Goal: Book appointment/travel/reservation: Book appointment/travel/reservation

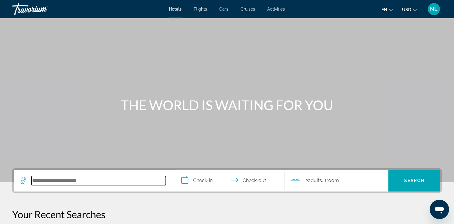
click at [115, 181] on input "Search hotel destination" at bounding box center [99, 180] width 134 height 9
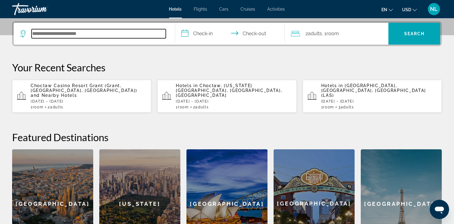
scroll to position [148, 0]
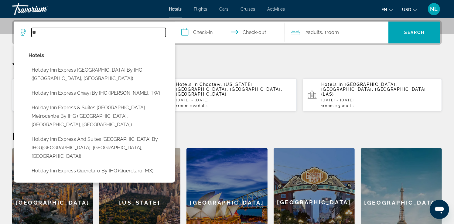
type input "*"
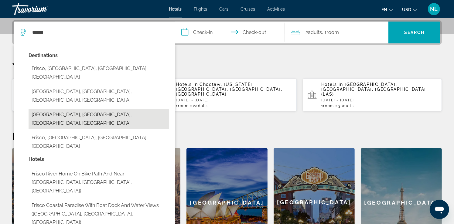
click at [58, 109] on button "[GEOGRAPHIC_DATA], [GEOGRAPHIC_DATA], [GEOGRAPHIC_DATA], [GEOGRAPHIC_DATA]" at bounding box center [99, 119] width 141 height 20
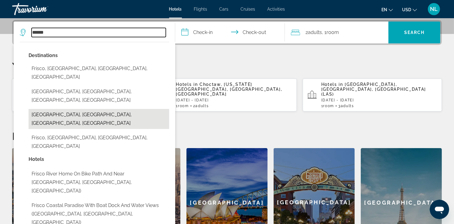
type input "**********"
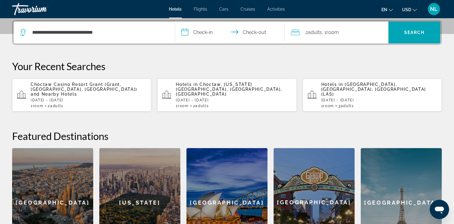
click at [200, 34] on input "**********" at bounding box center [231, 34] width 112 height 24
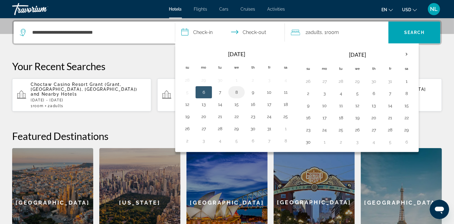
click at [240, 92] on button "8" at bounding box center [237, 92] width 10 height 9
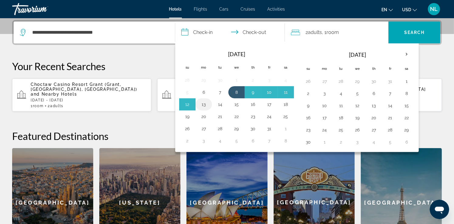
click at [205, 104] on button "13" at bounding box center [204, 104] width 10 height 9
type input "**********"
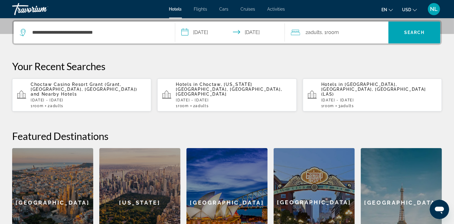
click at [351, 32] on div "2 Adult Adults , 1 Room rooms" at bounding box center [339, 32] width 97 height 9
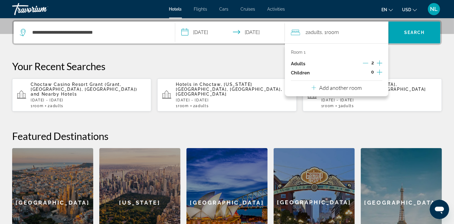
click at [367, 64] on icon "Decrement adults" at bounding box center [365, 62] width 5 height 5
click at [417, 50] on div "**********" at bounding box center [227, 138] width 454 height 237
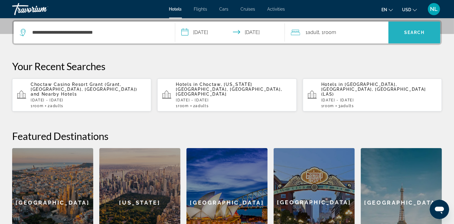
click at [419, 33] on span "Search" at bounding box center [414, 32] width 21 height 5
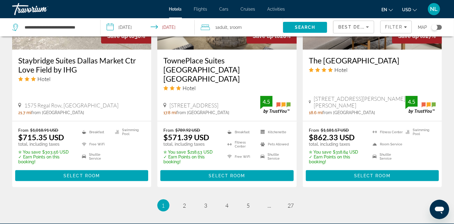
scroll to position [823, 0]
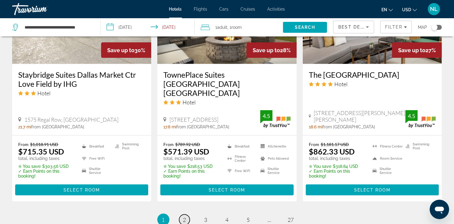
click at [186, 217] on span "2" at bounding box center [184, 220] width 3 height 7
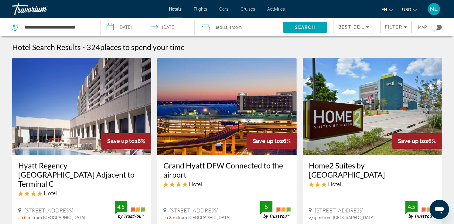
drag, startPoint x: 434, startPoint y: 28, endPoint x: 443, endPoint y: 28, distance: 9.4
click at [443, 28] on app-hotels-search-filters "Best Deals Filter Map" at bounding box center [393, 27] width 121 height 18
click at [440, 27] on div "Toggle map" at bounding box center [437, 27] width 10 height 5
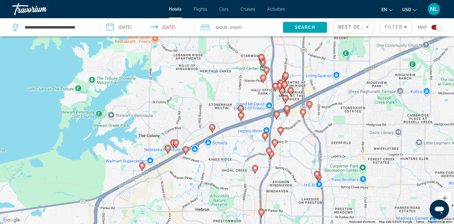
drag, startPoint x: 215, startPoint y: 57, endPoint x: 230, endPoint y: 160, distance: 104.0
click at [230, 160] on div "To activate drag with keyboard, press Alt + Enter. Once in keyboard drag state,…" at bounding box center [227, 112] width 454 height 224
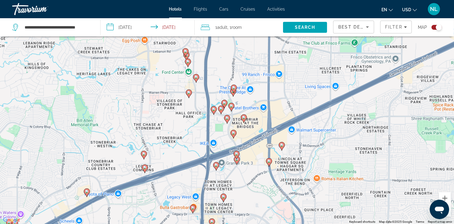
drag, startPoint x: 349, startPoint y: 90, endPoint x: 238, endPoint y: 177, distance: 141.0
click at [238, 177] on div "To activate drag with keyboard, press Alt + Enter. Once in keyboard drag state,…" at bounding box center [227, 112] width 454 height 224
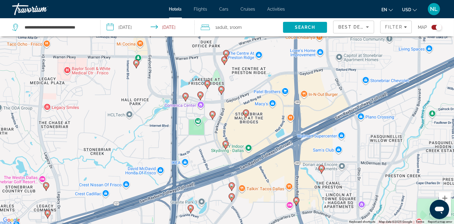
drag, startPoint x: 254, startPoint y: 149, endPoint x: 279, endPoint y: 235, distance: 89.9
click at [279, 188] on html "**********" at bounding box center [227, 76] width 454 height 224
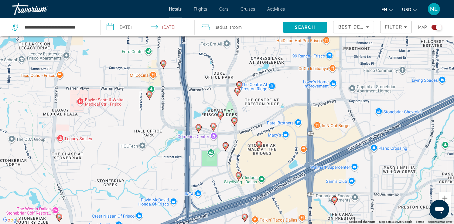
click at [238, 175] on image "Main content" at bounding box center [239, 175] width 4 height 4
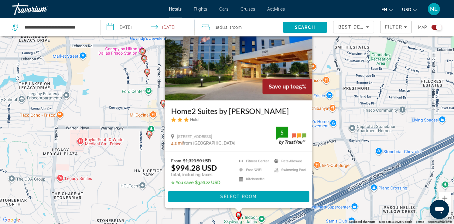
click at [364, 118] on div "To activate drag with keyboard, press Alt + Enter. Once in keyboard drag state,…" at bounding box center [227, 112] width 454 height 224
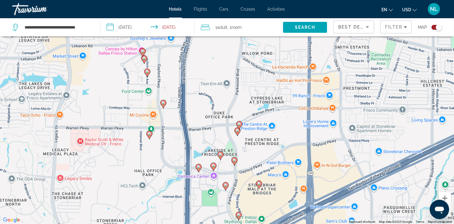
click at [226, 186] on image "Main content" at bounding box center [226, 185] width 4 height 4
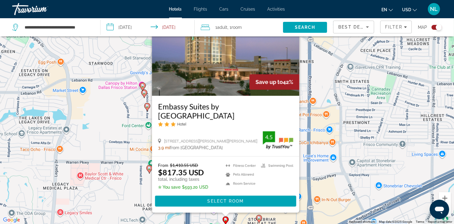
click at [365, 114] on div "To activate drag with keyboard, press Alt + Enter. Once in keyboard drag state,…" at bounding box center [227, 112] width 454 height 224
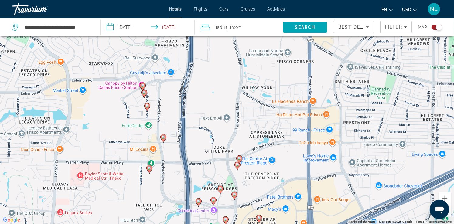
click at [236, 167] on icon "Main content" at bounding box center [236, 166] width 5 height 8
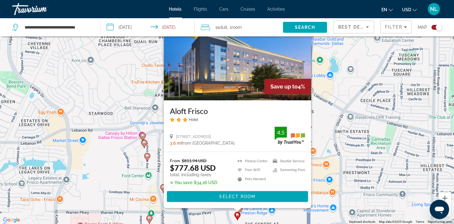
click at [361, 146] on div "To activate drag with keyboard, press Alt + Enter. Once in keyboard drag state,…" at bounding box center [227, 112] width 454 height 224
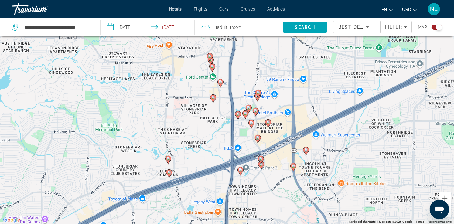
drag, startPoint x: 272, startPoint y: 195, endPoint x: 287, endPoint y: 88, distance: 107.6
click at [287, 88] on div "To activate drag with keyboard, press Alt + Enter. Once in keyboard drag state,…" at bounding box center [227, 112] width 454 height 224
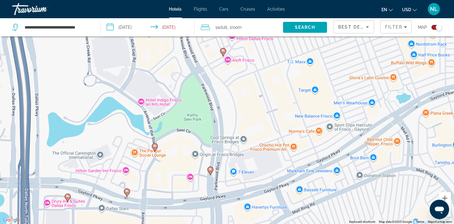
drag, startPoint x: 152, startPoint y: 135, endPoint x: 284, endPoint y: 63, distance: 150.7
click at [284, 63] on div "To activate drag with keyboard, press Alt + Enter. Once in keyboard drag state,…" at bounding box center [227, 112] width 454 height 224
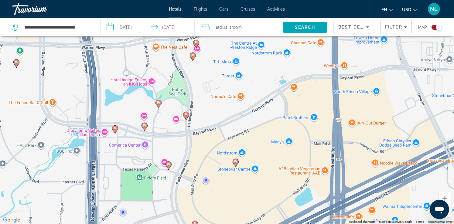
click at [115, 129] on image "Main content" at bounding box center [115, 129] width 4 height 4
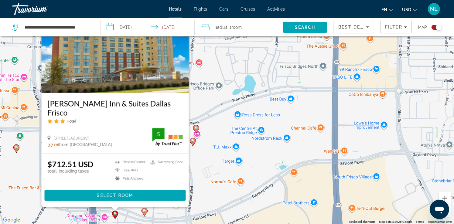
click at [262, 136] on div "To activate drag with keyboard, press Alt + Enter. Once in keyboard drag state,…" at bounding box center [227, 112] width 454 height 224
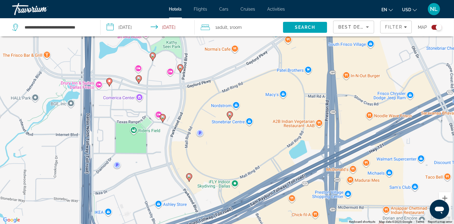
drag, startPoint x: 221, startPoint y: 178, endPoint x: 215, endPoint y: 43, distance: 135.0
click at [215, 43] on div "To activate drag with keyboard, press Alt + Enter. Once in keyboard drag state,…" at bounding box center [227, 112] width 454 height 224
click at [231, 114] on image "Main content" at bounding box center [230, 115] width 4 height 4
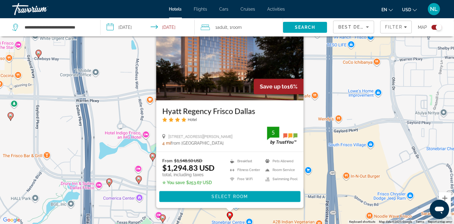
click at [342, 160] on div "To activate drag with keyboard, press Alt + Enter. Once in keyboard drag state,…" at bounding box center [227, 112] width 454 height 224
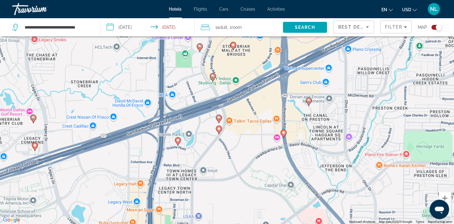
drag, startPoint x: 271, startPoint y: 205, endPoint x: 263, endPoint y: 63, distance: 142.4
click at [263, 63] on div "To activate drag with keyboard, press Alt + Enter. Once in keyboard drag state,…" at bounding box center [227, 112] width 454 height 224
click at [220, 119] on image "Main content" at bounding box center [219, 118] width 4 height 4
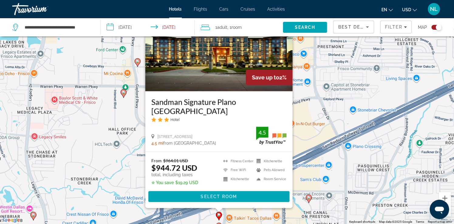
click at [336, 174] on div "To activate drag with keyboard, press Alt + Enter. Once in keyboard drag state,…" at bounding box center [227, 112] width 454 height 224
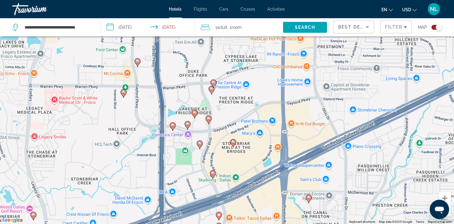
click at [309, 197] on image "Main content" at bounding box center [309, 198] width 4 height 4
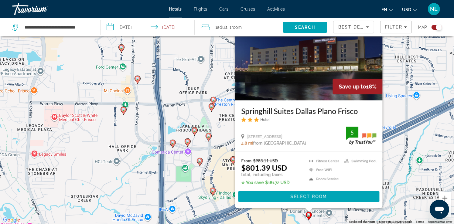
click at [123, 111] on image "Main content" at bounding box center [124, 110] width 4 height 4
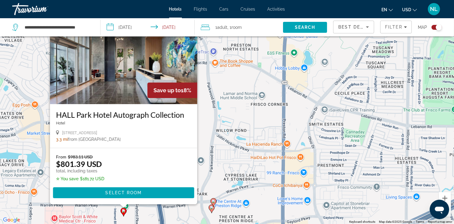
click at [230, 117] on div "To activate drag with keyboard, press Alt + Enter. Once in keyboard drag state,…" at bounding box center [227, 112] width 454 height 224
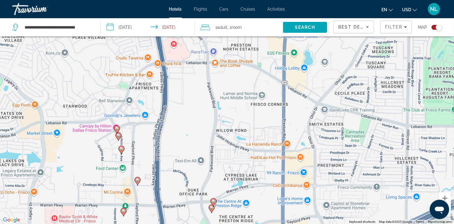
click at [119, 136] on image "Main content" at bounding box center [119, 136] width 4 height 4
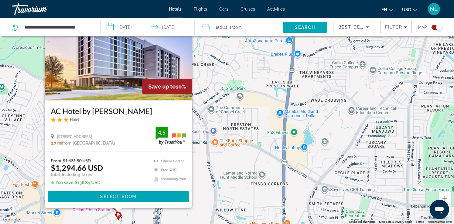
click at [235, 142] on div "To activate drag with keyboard, press Alt + Enter. Once in keyboard drag state,…" at bounding box center [227, 112] width 454 height 224
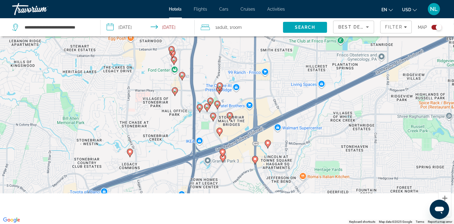
drag, startPoint x: 245, startPoint y: 159, endPoint x: 244, endPoint y: 33, distance: 126.6
click at [244, 33] on div "**********" at bounding box center [227, 130] width 454 height 261
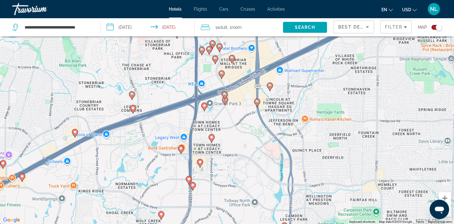
click at [432, 27] on div "Toggle map" at bounding box center [437, 27] width 10 height 5
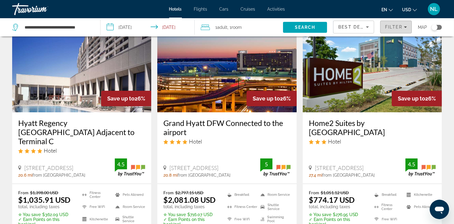
click at [403, 26] on div "Filter" at bounding box center [396, 27] width 22 height 5
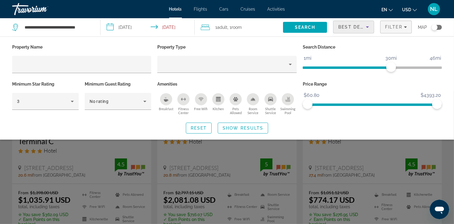
click at [367, 26] on icon "Sort by" at bounding box center [367, 26] width 7 height 7
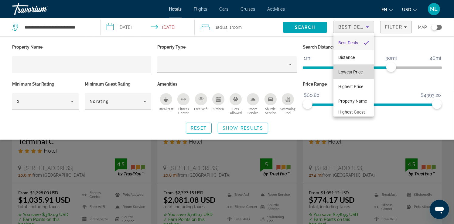
click at [357, 72] on span "Lowest Price" at bounding box center [350, 72] width 24 height 5
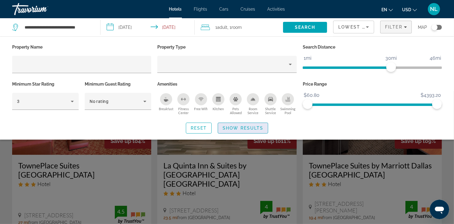
click at [248, 126] on span "Show Results" at bounding box center [243, 128] width 41 height 5
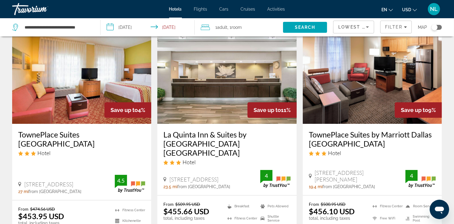
scroll to position [30, 0]
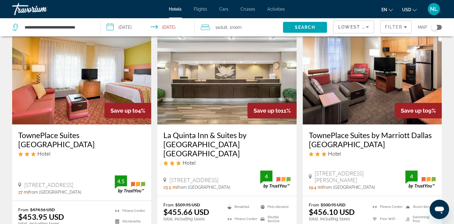
click at [368, 28] on icon "Sort by" at bounding box center [367, 26] width 7 height 7
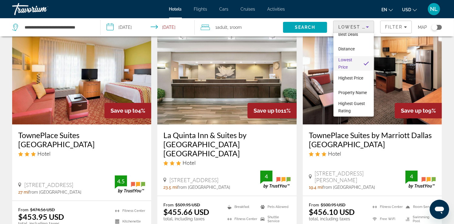
scroll to position [0, 0]
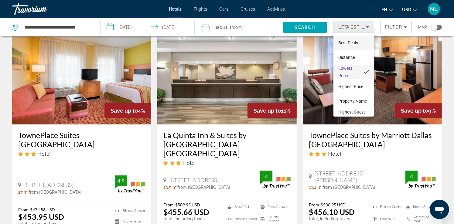
click at [351, 43] on span "Best Deals" at bounding box center [348, 42] width 20 height 5
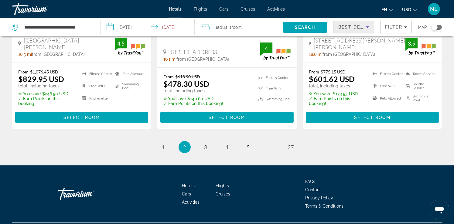
scroll to position [885, 0]
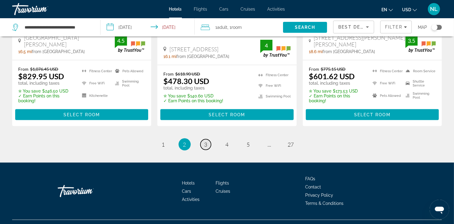
click at [205, 139] on link "page 3" at bounding box center [205, 144] width 11 height 11
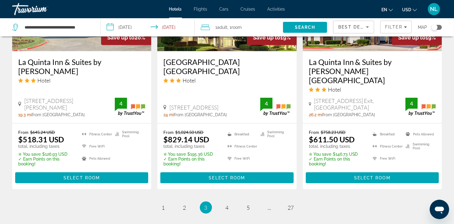
scroll to position [881, 0]
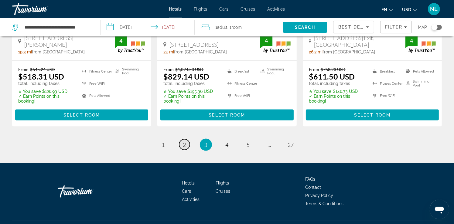
click at [184, 142] on span "2" at bounding box center [184, 145] width 3 height 7
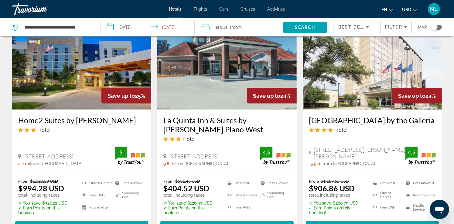
scroll to position [304, 0]
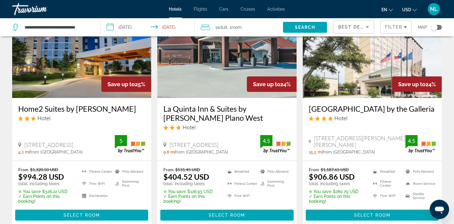
drag, startPoint x: 162, startPoint y: 100, endPoint x: 227, endPoint y: 112, distance: 66.1
click at [227, 112] on div "La Quinta Inn & Suites by [PERSON_NAME] Plano West Hotel [STREET_ADDRESS] mi fr…" at bounding box center [226, 129] width 139 height 62
copy h3 "La Quinta Inn & Suites by [PERSON_NAME] Plano West"
click at [219, 108] on h3 "La Quinta Inn & Suites by [PERSON_NAME] Plano West" at bounding box center [226, 113] width 127 height 18
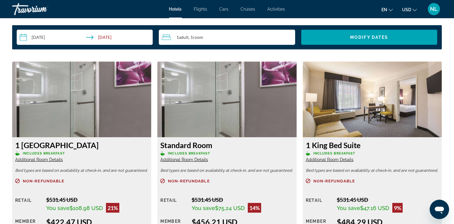
scroll to position [790, 0]
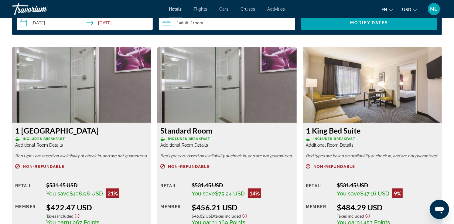
click at [86, 118] on img "Main content" at bounding box center [81, 85] width 139 height 76
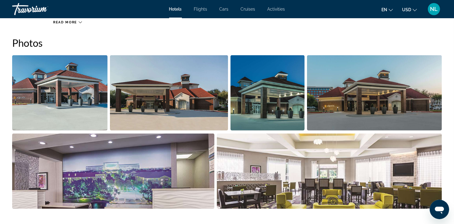
scroll to position [121, 0]
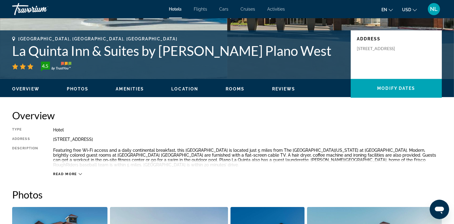
click at [80, 174] on icon "Main content" at bounding box center [80, 173] width 3 height 3
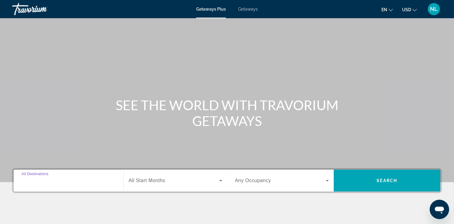
click at [53, 184] on input "Destination All Destinations" at bounding box center [69, 180] width 94 height 7
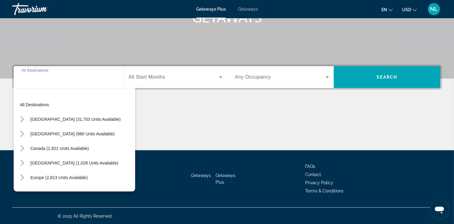
scroll to position [104, 0]
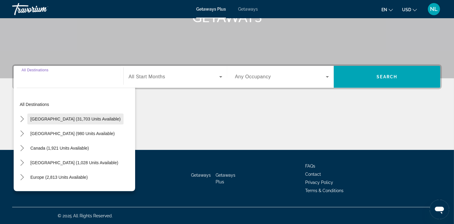
click at [68, 121] on span "United States (31,703 units available)" at bounding box center [75, 119] width 90 height 5
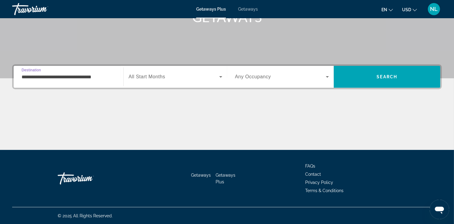
click at [88, 77] on input "**********" at bounding box center [69, 76] width 94 height 7
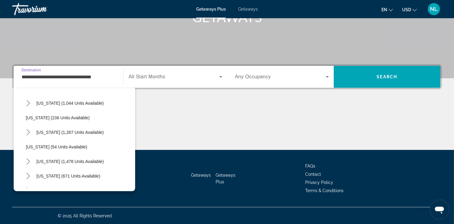
scroll to position [425, 0]
click at [30, 161] on icon "Toggle Texas (239 units available) submenu" at bounding box center [28, 160] width 6 height 6
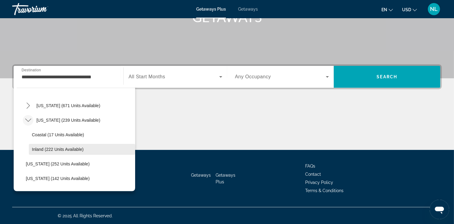
scroll to position [456, 0]
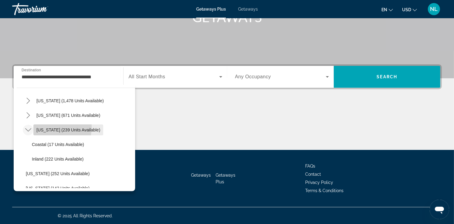
click at [52, 128] on span "Texas (239 units available)" at bounding box center [68, 130] width 64 height 5
type input "**********"
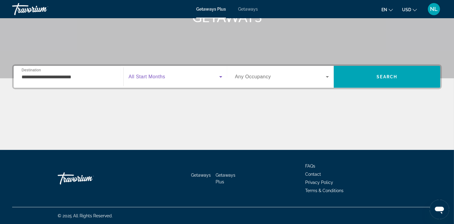
click at [219, 77] on icon "Search widget" at bounding box center [220, 76] width 7 height 7
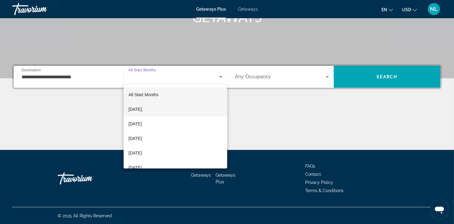
click at [156, 111] on mat-option "October 2025" at bounding box center [176, 109] width 104 height 15
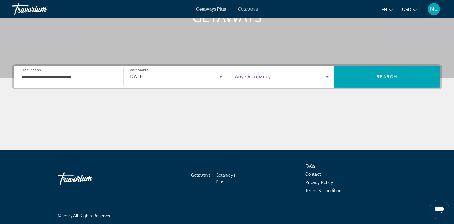
click at [328, 78] on icon "Search widget" at bounding box center [327, 76] width 7 height 7
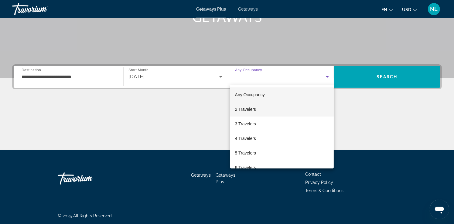
click at [264, 112] on mat-option "2 Travelers" at bounding box center [282, 109] width 104 height 15
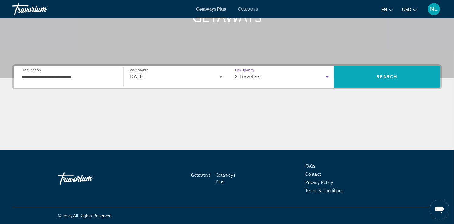
click at [408, 74] on span "Search" at bounding box center [387, 77] width 107 height 15
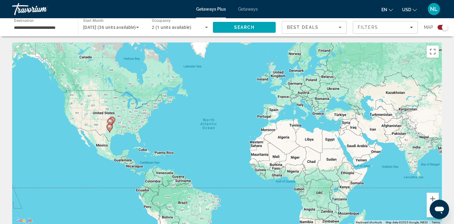
click at [126, 130] on div "To activate drag with keyboard, press Alt + Enter. Once in keyboard drag state,…" at bounding box center [227, 134] width 430 height 182
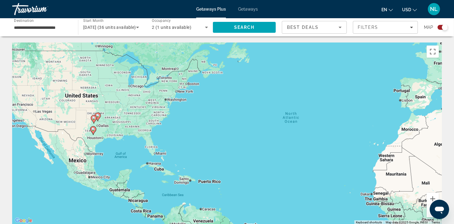
click at [123, 131] on div "To activate drag with keyboard, press Alt + Enter. Once in keyboard drag state,…" at bounding box center [227, 134] width 430 height 182
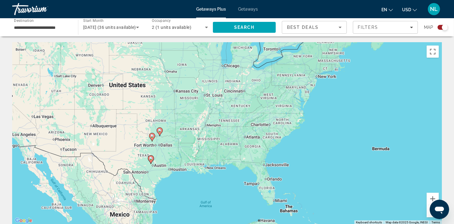
drag, startPoint x: 81, startPoint y: 128, endPoint x: 169, endPoint y: 153, distance: 91.4
click at [169, 153] on div "To activate drag with keyboard, press Alt + Enter. Once in keyboard drag state,…" at bounding box center [227, 134] width 430 height 182
click at [172, 150] on div "To activate drag with keyboard, press Alt + Enter. Once in keyboard drag state,…" at bounding box center [227, 134] width 430 height 182
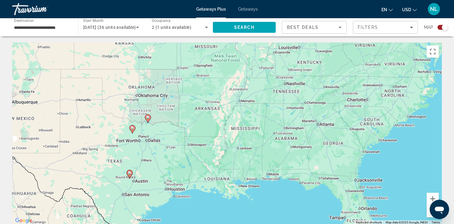
click at [172, 150] on div "To activate drag with keyboard, press Alt + Enter. Once in keyboard drag state,…" at bounding box center [227, 134] width 430 height 182
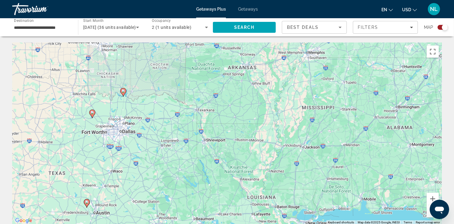
click at [146, 138] on div "To activate drag with keyboard, press Alt + Enter. Once in keyboard drag state,…" at bounding box center [227, 134] width 430 height 182
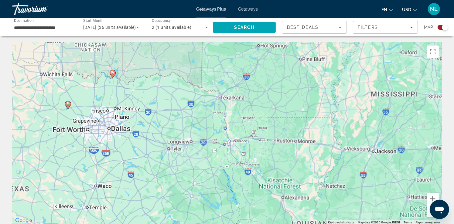
click at [146, 138] on div "To activate drag with keyboard, press Alt + Enter. Once in keyboard drag state,…" at bounding box center [227, 134] width 430 height 182
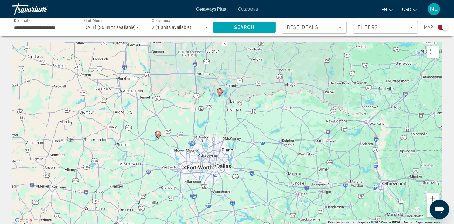
drag, startPoint x: 110, startPoint y: 97, endPoint x: 238, endPoint y: 142, distance: 135.6
click at [238, 142] on div "To activate drag with keyboard, press Alt + Enter. Once in keyboard drag state,…" at bounding box center [227, 134] width 430 height 182
click at [237, 150] on div "To activate drag with keyboard, press Alt + Enter. Once in keyboard drag state,…" at bounding box center [227, 134] width 430 height 182
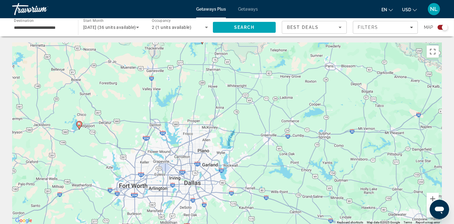
click at [198, 142] on div "To activate drag with keyboard, press Alt + Enter. Once in keyboard drag state,…" at bounding box center [227, 134] width 430 height 182
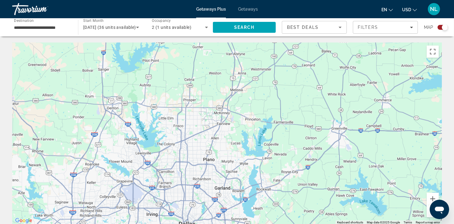
scroll to position [30, 0]
